Goal: Register for event/course

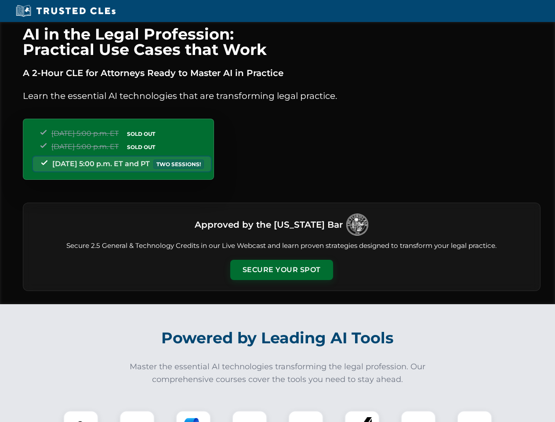
click at [281, 270] on button "Secure Your Spot" at bounding box center [281, 269] width 103 height 20
click at [81, 416] on img at bounding box center [80, 427] width 25 height 25
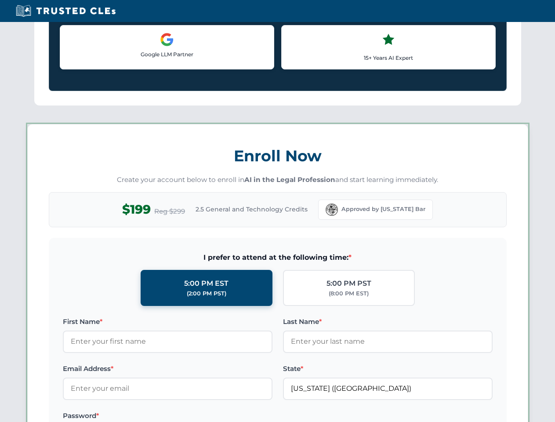
click at [193, 416] on label "Password *" at bounding box center [167, 415] width 209 height 11
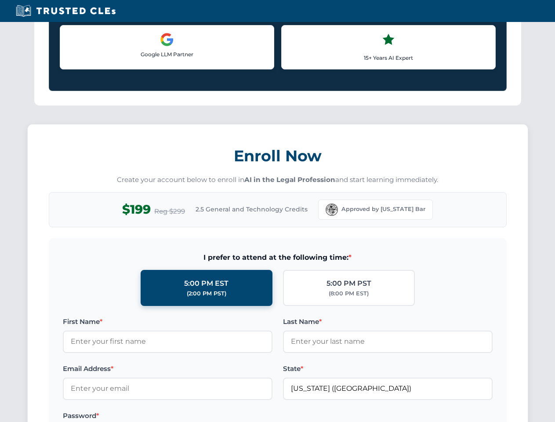
scroll to position [862, 0]
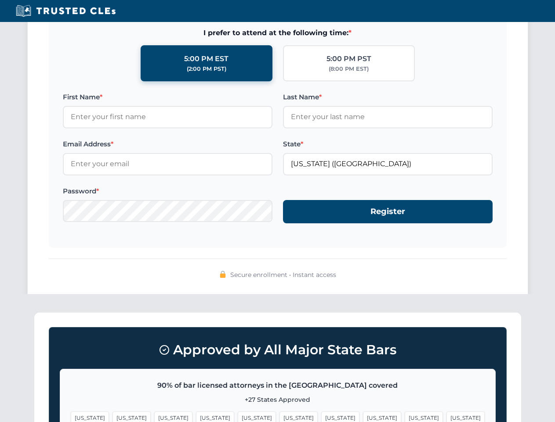
click at [404, 416] on span "[US_STATE]" at bounding box center [423, 417] width 38 height 13
